Goal: Task Accomplishment & Management: Complete application form

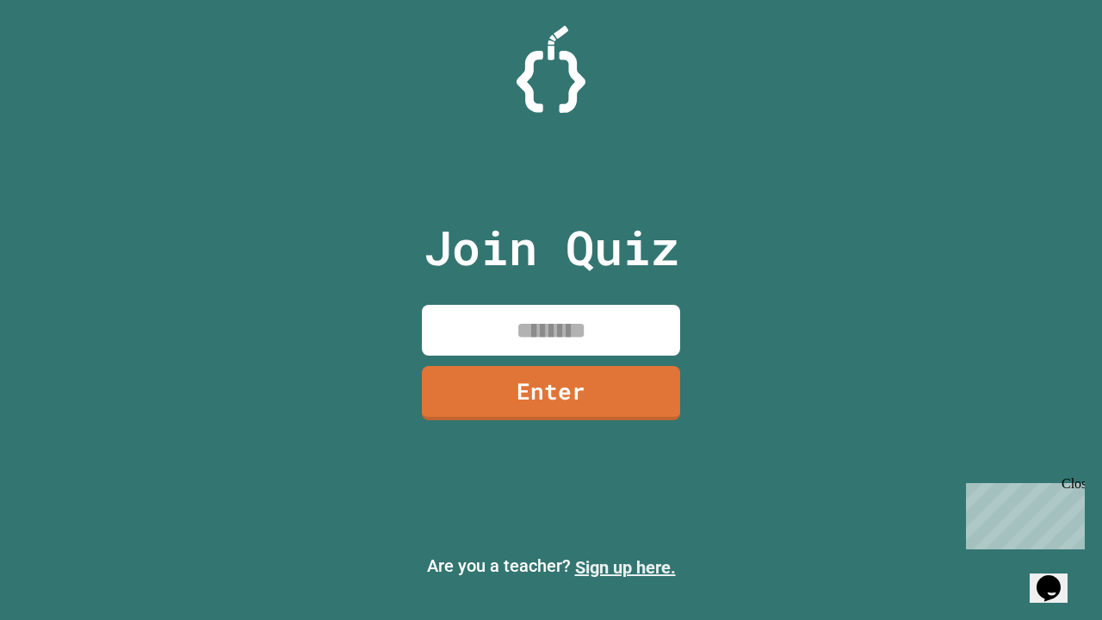
click at [625, 567] on link "Sign up here." at bounding box center [625, 567] width 101 height 21
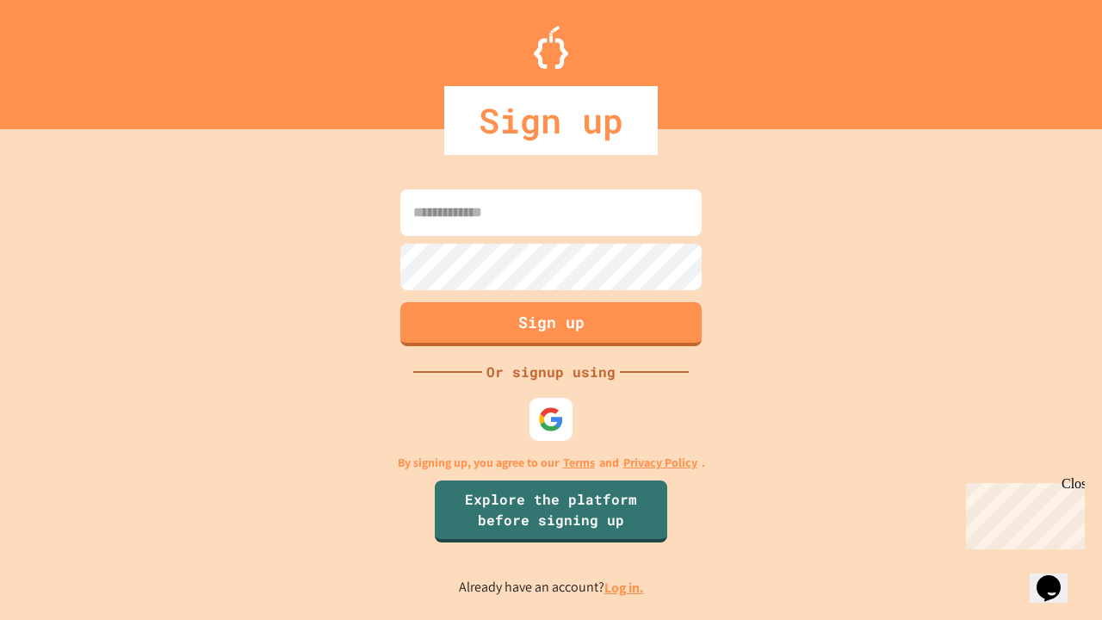
click at [625, 587] on link "Log in." at bounding box center [625, 588] width 40 height 18
